Goal: Task Accomplishment & Management: Complete application form

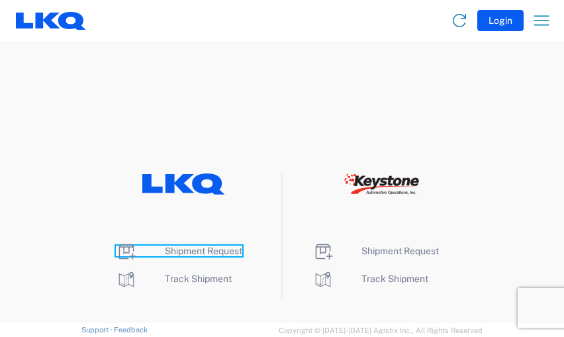
click at [201, 249] on span "Shipment Request" at bounding box center [203, 251] width 77 height 11
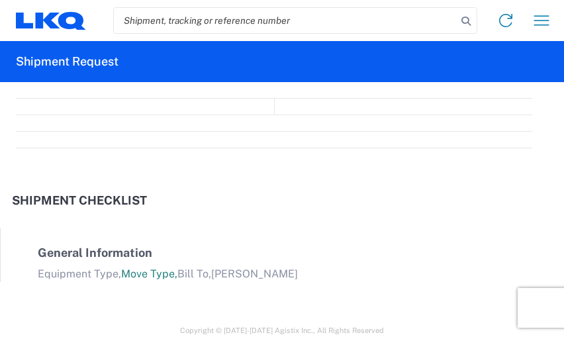
select select "FULL"
select select "LBS"
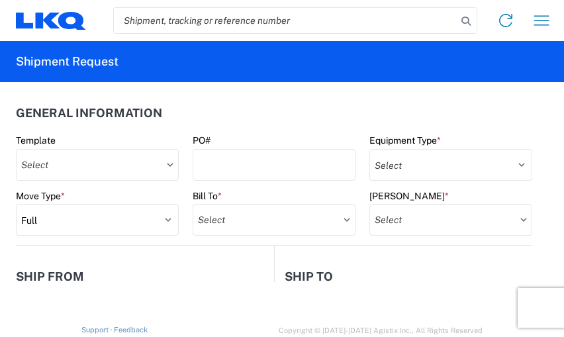
click at [382, 15] on input "search" at bounding box center [285, 20] width 343 height 25
type input "56496881"
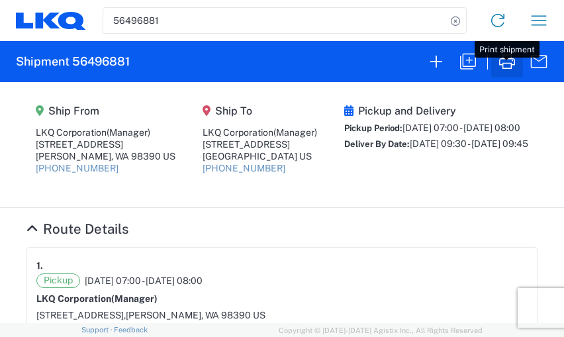
click at [502, 64] on icon "button" at bounding box center [507, 61] width 16 height 15
